Goal: Transaction & Acquisition: Purchase product/service

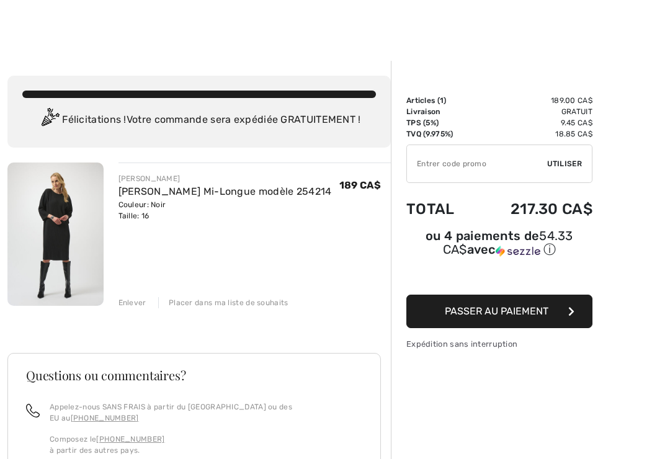
click at [433, 313] on button "Passer au paiement" at bounding box center [499, 311] width 186 height 33
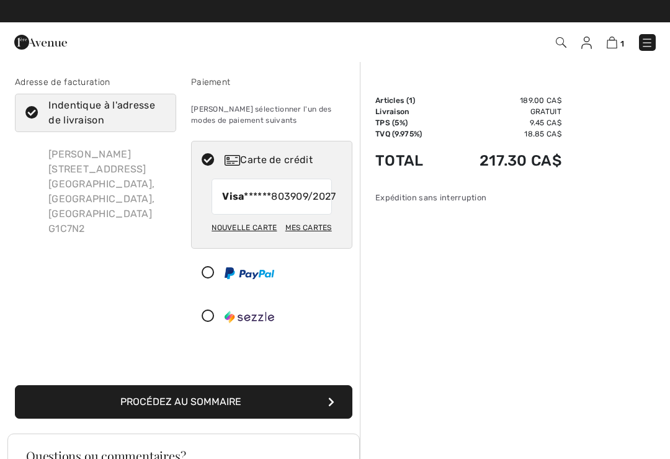
click at [301, 238] on div "Mes cartes" at bounding box center [308, 227] width 47 height 21
radio input "true"
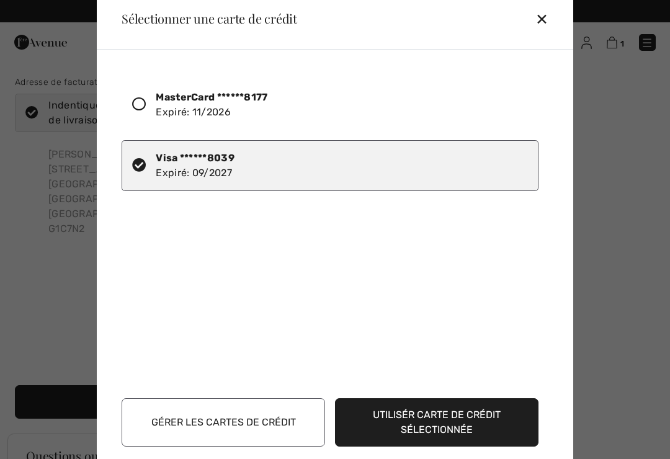
click at [136, 106] on icon at bounding box center [139, 104] width 14 height 14
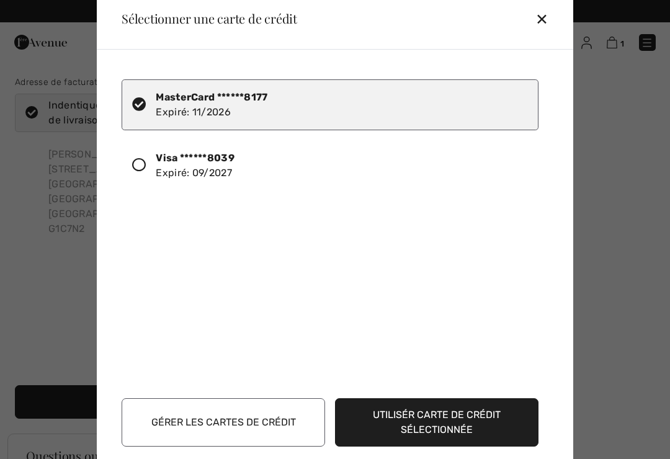
click at [380, 421] on button "Utilisér carte de crédit sélectionnée" at bounding box center [436, 422] width 203 height 48
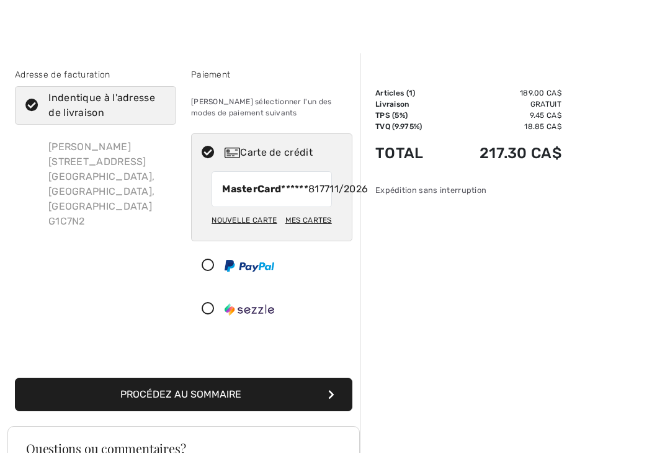
scroll to position [7, 0]
click at [148, 404] on button "Procédez au sommaire" at bounding box center [183, 394] width 337 height 33
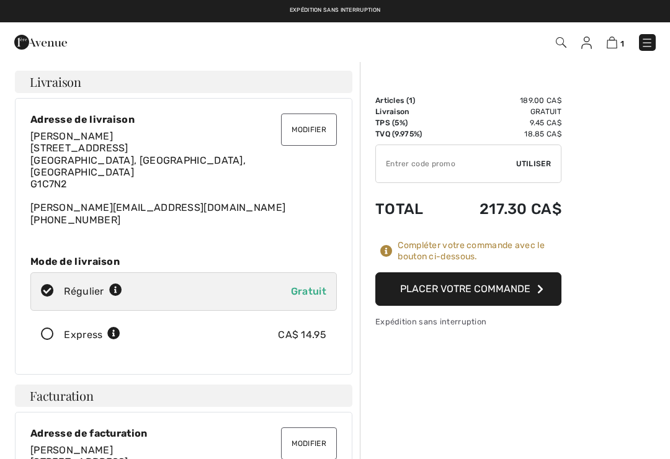
click at [400, 293] on button "Placer votre commande" at bounding box center [468, 288] width 186 height 33
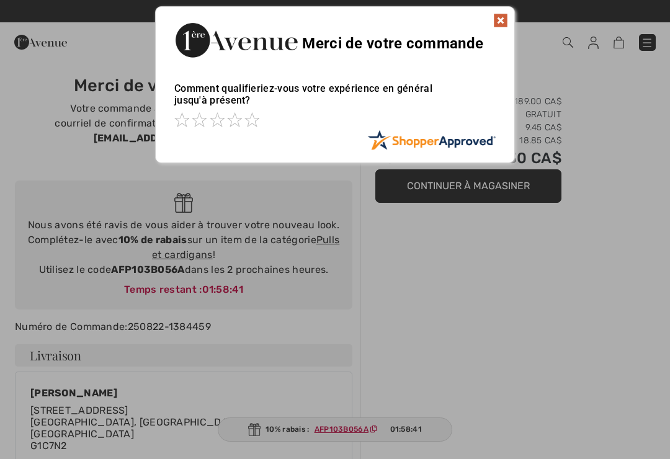
click at [501, 25] on img at bounding box center [500, 20] width 15 height 15
